Goal: Task Accomplishment & Management: Manage account settings

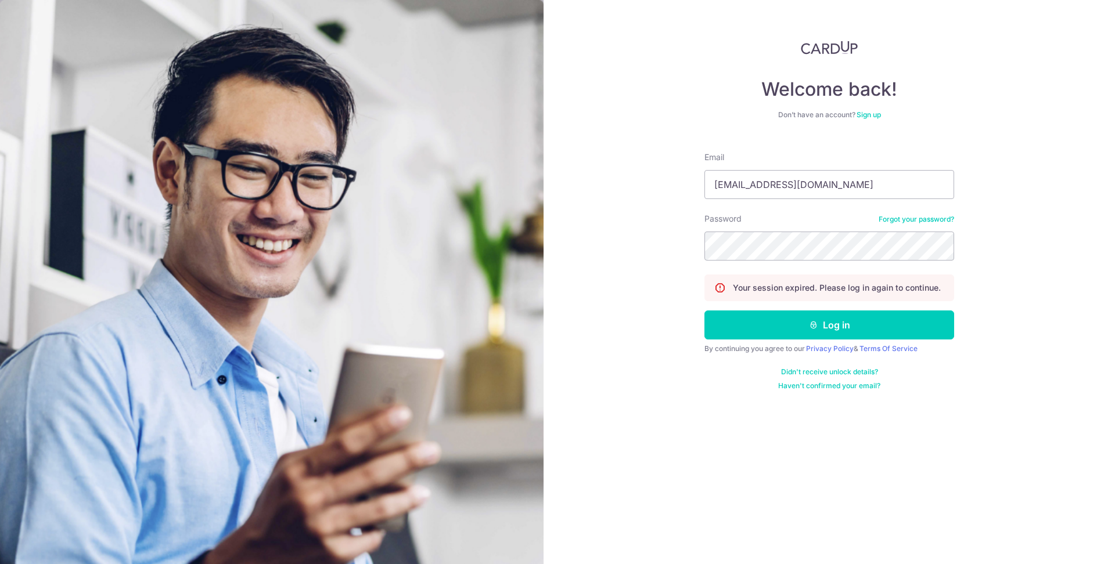
type input "[EMAIL_ADDRESS][DOMAIN_NAME]"
click at [704, 311] on button "Log in" at bounding box center [829, 325] width 250 height 29
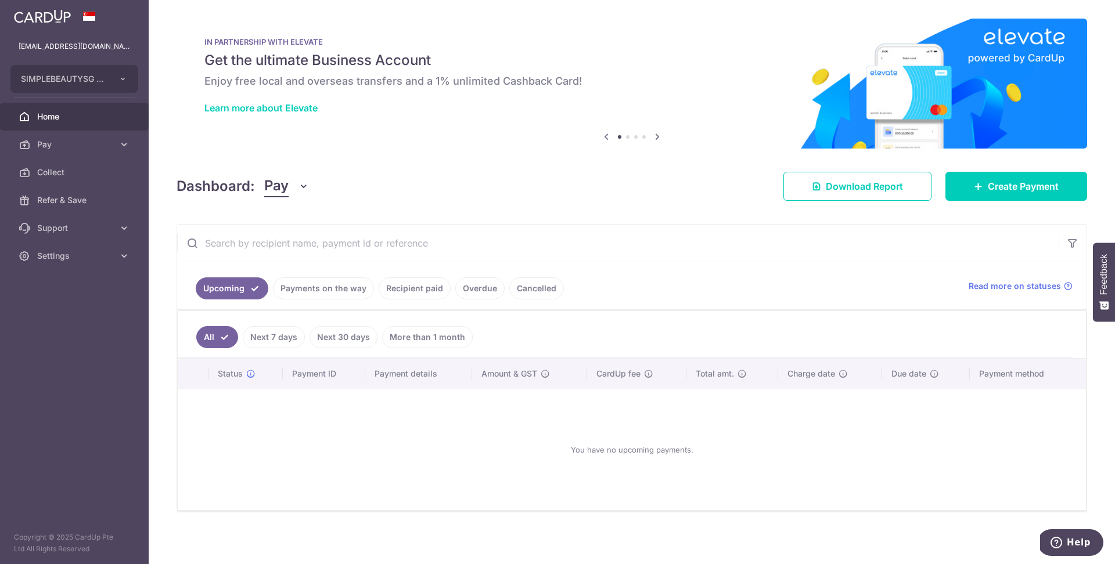
click at [324, 302] on ul "Upcoming Payments on the way Recipient paid Overdue Cancelled" at bounding box center [565, 285] width 777 height 47
click at [890, 187] on span "Download Report" at bounding box center [863, 186] width 77 height 14
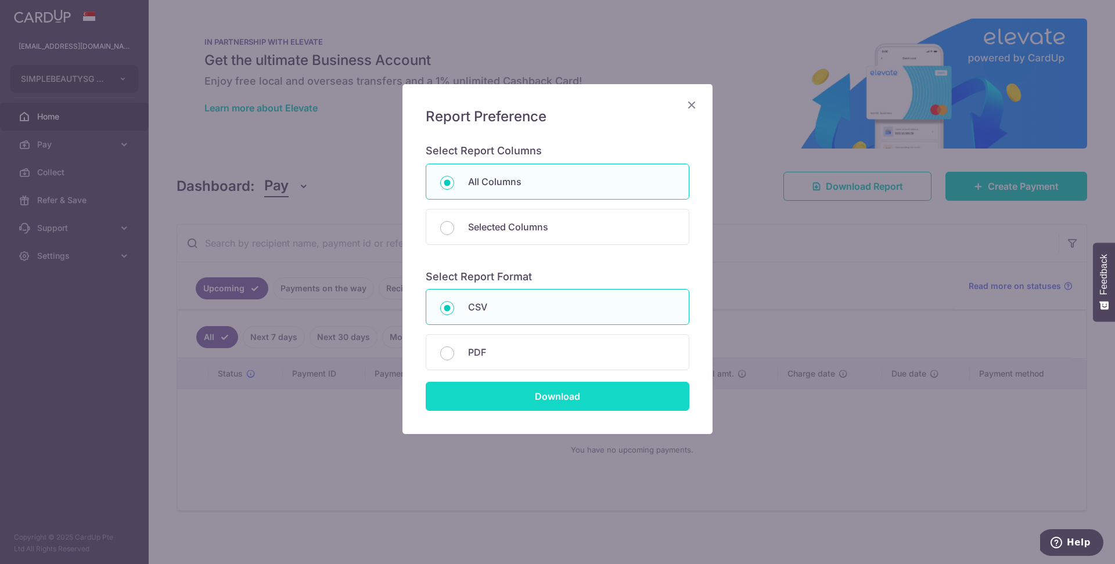
click at [639, 396] on input "Download" at bounding box center [558, 396] width 264 height 29
